Goal: Transaction & Acquisition: Purchase product/service

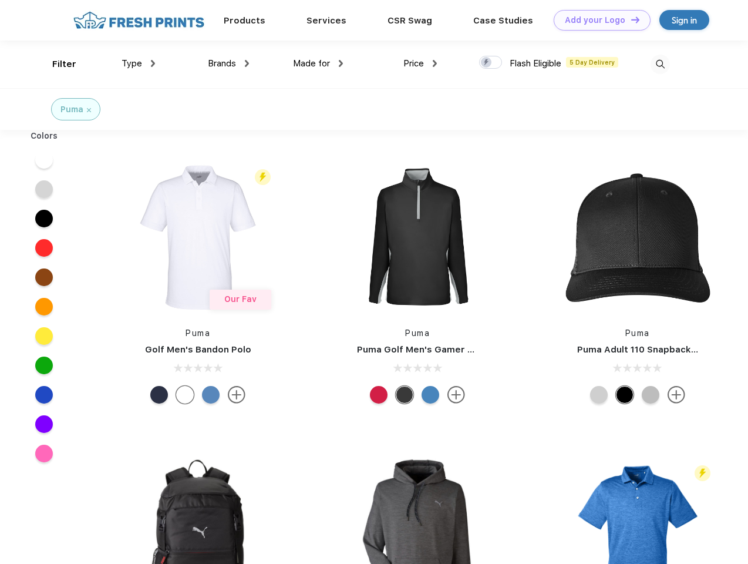
click at [598, 20] on link "Add your Logo Design Tool" at bounding box center [602, 20] width 97 height 21
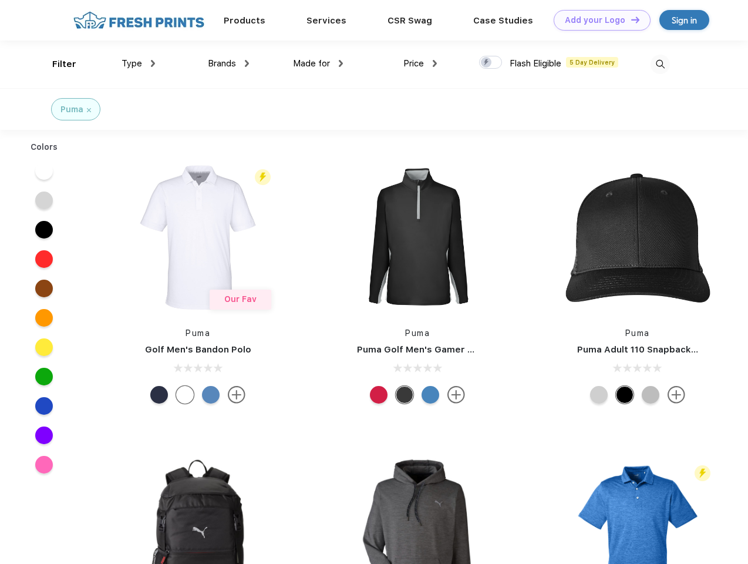
click at [0, 0] on div "Design Tool" at bounding box center [0, 0] width 0 height 0
click at [630, 19] on link "Add your Logo Design Tool" at bounding box center [602, 20] width 97 height 21
click at [56, 64] on div "Filter" at bounding box center [64, 65] width 24 height 14
click at [139, 63] on span "Type" at bounding box center [132, 63] width 21 height 11
click at [229, 63] on span "Brands" at bounding box center [222, 63] width 28 height 11
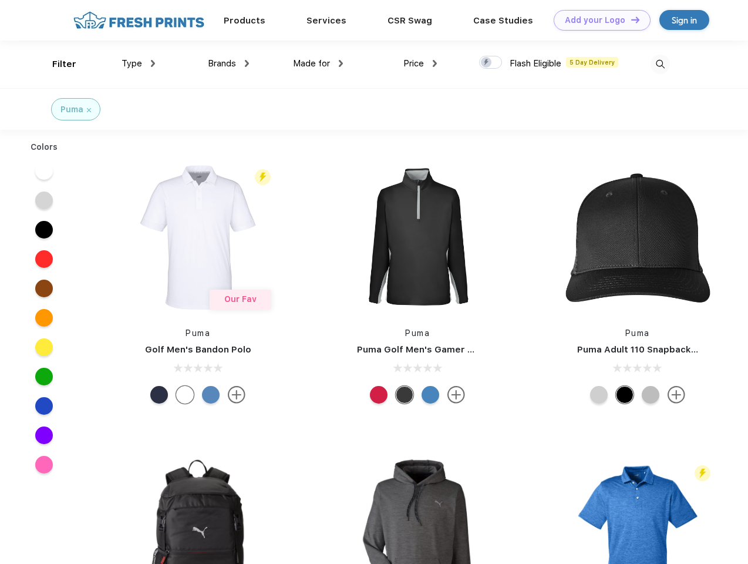
click at [318, 63] on span "Made for" at bounding box center [311, 63] width 37 height 11
click at [421, 63] on span "Price" at bounding box center [414, 63] width 21 height 11
click at [491, 63] on div at bounding box center [490, 62] width 23 height 13
click at [487, 63] on input "checkbox" at bounding box center [483, 59] width 8 height 8
click at [660, 64] on img at bounding box center [660, 64] width 19 height 19
